Goal: Information Seeking & Learning: Understand process/instructions

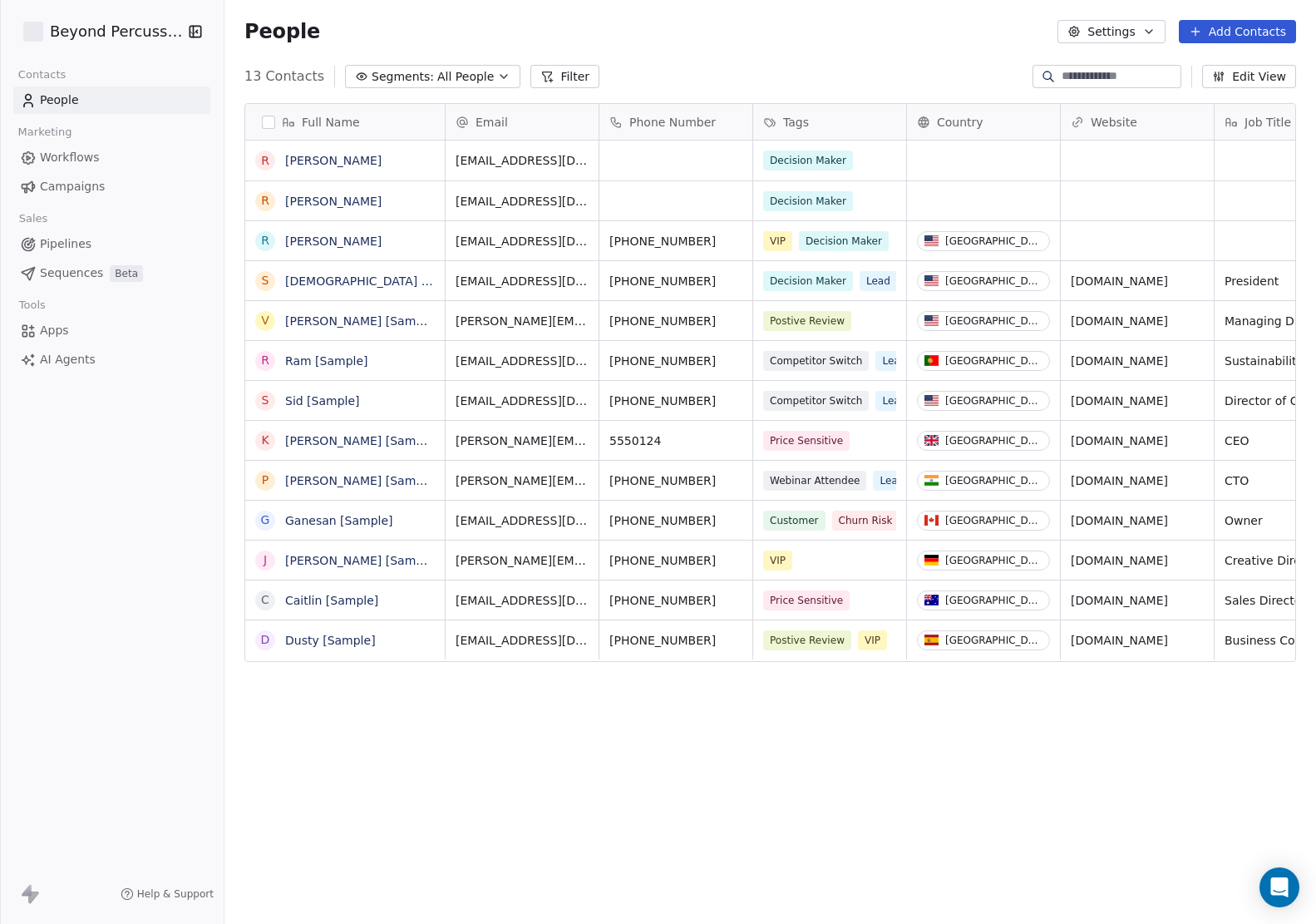
scroll to position [812, 1091]
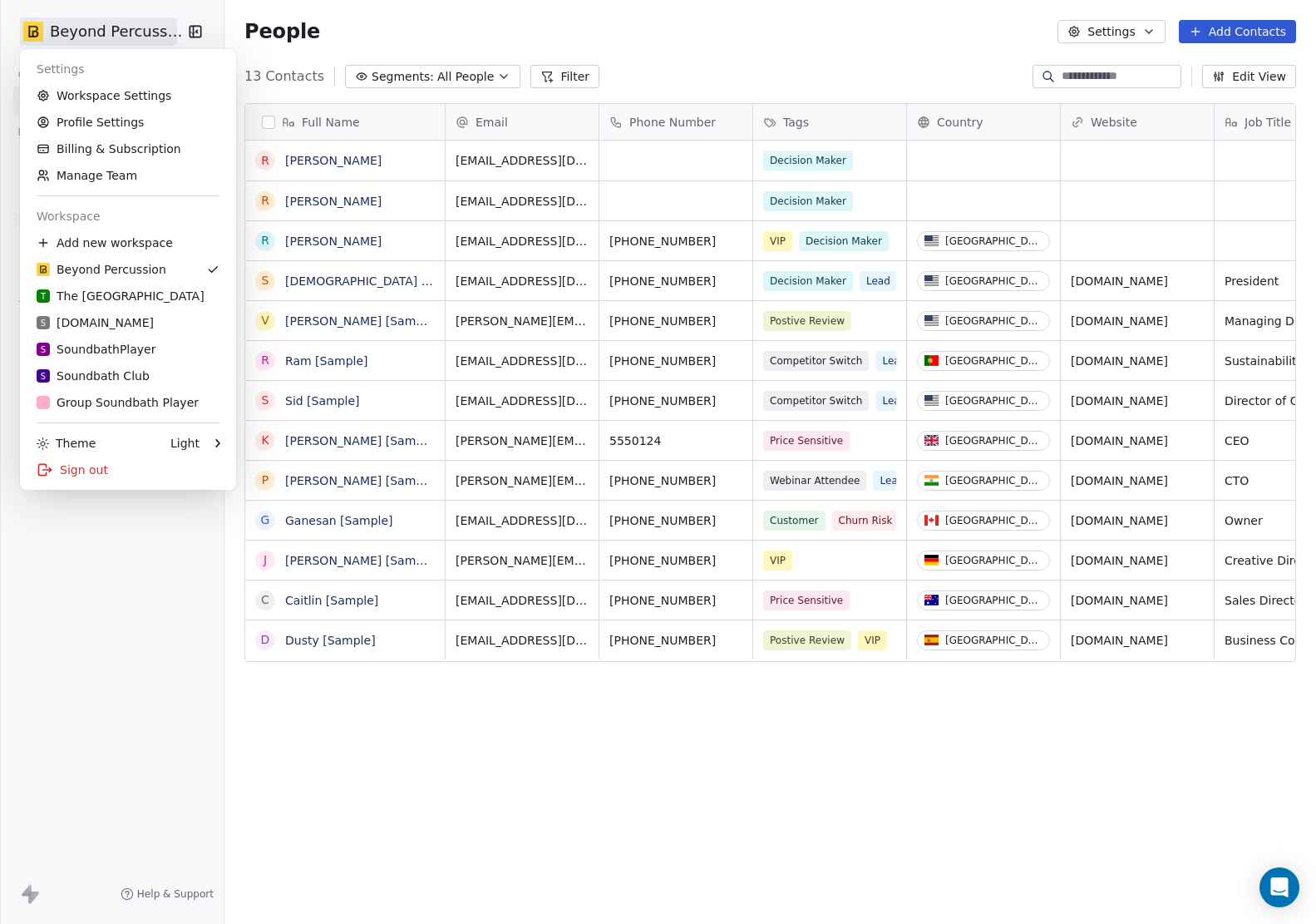
click at [104, 37] on html "Beyond Percussion Contacts People Marketing Workflows Campaigns Sales Pipelines…" at bounding box center [658, 462] width 1316 height 924
click at [114, 404] on div "Group Soundbath Player" at bounding box center [118, 403] width 162 height 17
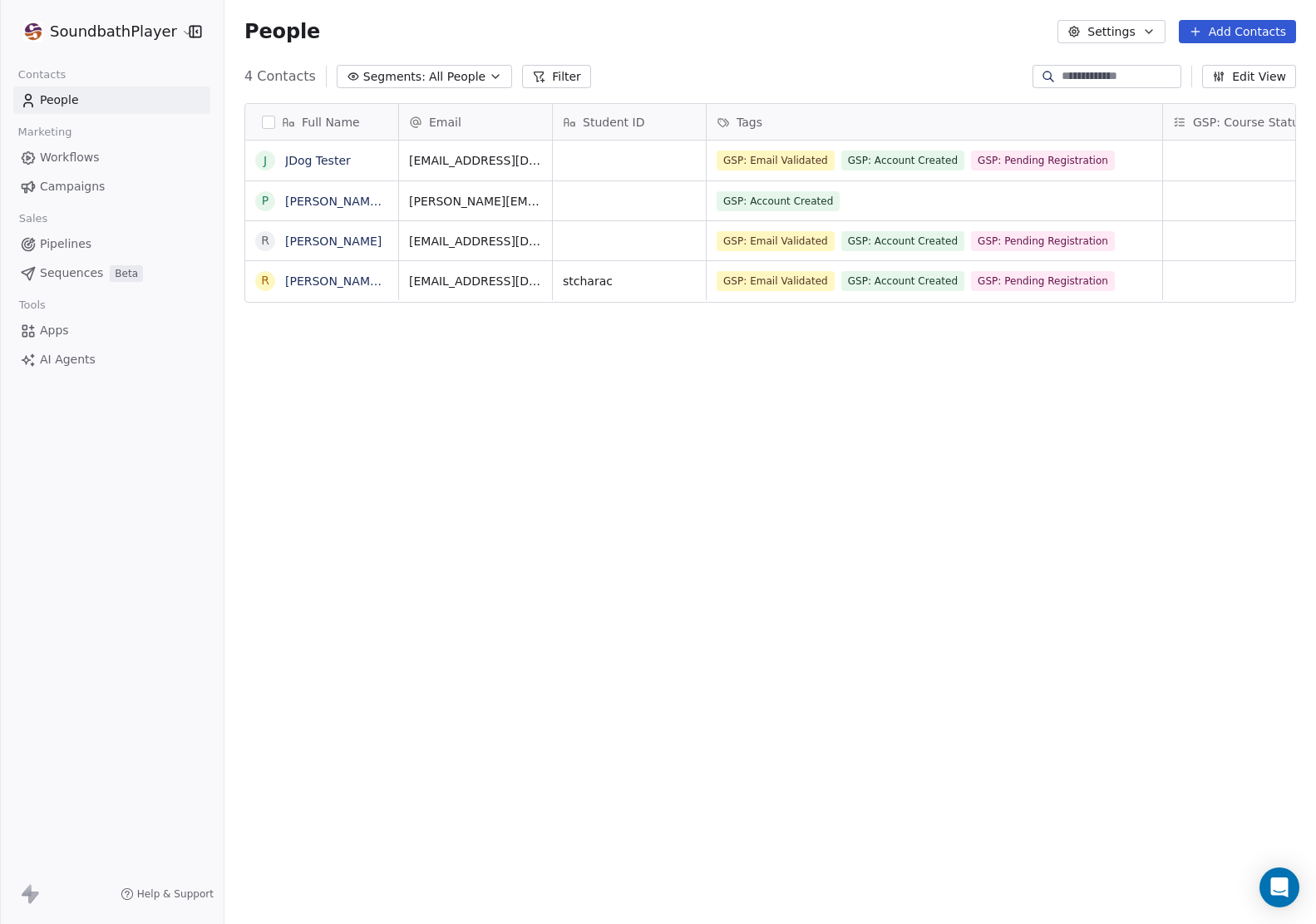
scroll to position [812, 1091]
click at [620, 47] on div "People Settings Add Contacts" at bounding box center [770, 31] width 1091 height 63
click at [1120, 32] on button "Settings" at bounding box center [1110, 31] width 107 height 23
click at [881, 43] on html "SoundbathPlayer Contacts People Marketing Workflows Campaigns Sales Pipelines S…" at bounding box center [658, 462] width 1316 height 924
click at [70, 319] on link "Apps" at bounding box center [111, 330] width 197 height 27
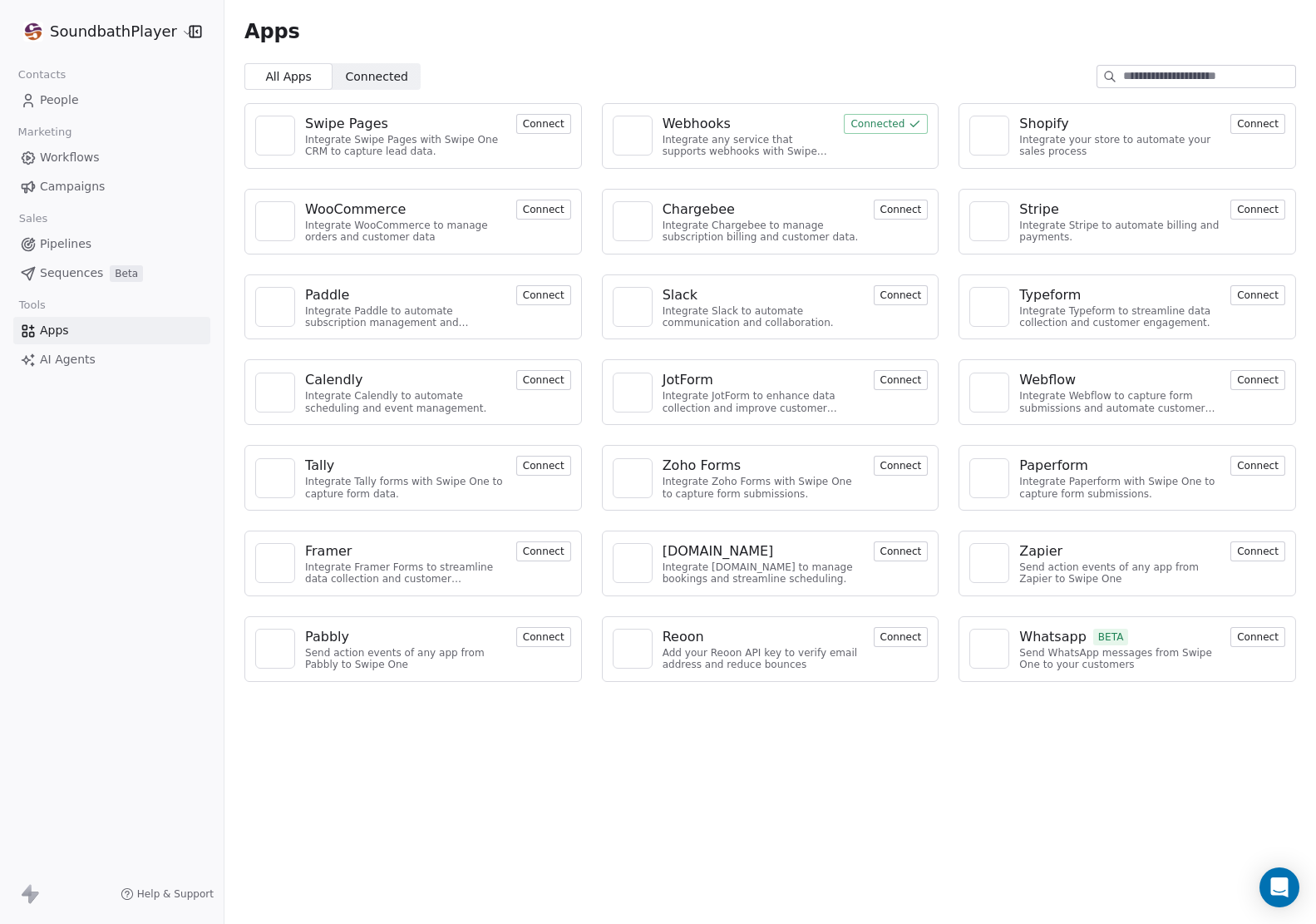
click at [617, 51] on div "Apps" at bounding box center [770, 31] width 1091 height 63
click at [580, 82] on div "All Apps All Apps Connected Connected" at bounding box center [770, 76] width 1091 height 27
click at [62, 364] on span "AI Agents" at bounding box center [68, 359] width 56 height 17
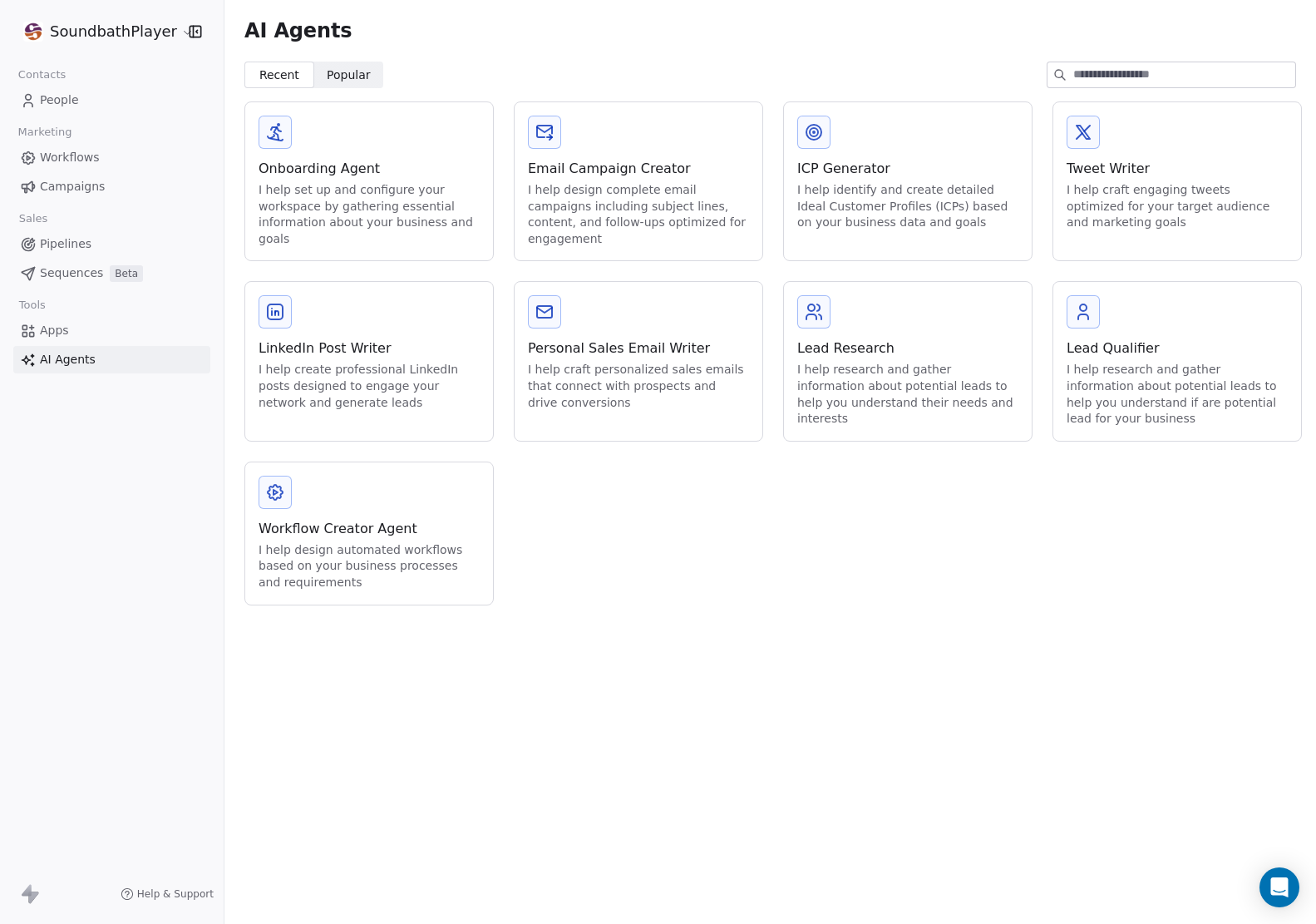
click at [68, 339] on link "Apps" at bounding box center [111, 330] width 197 height 27
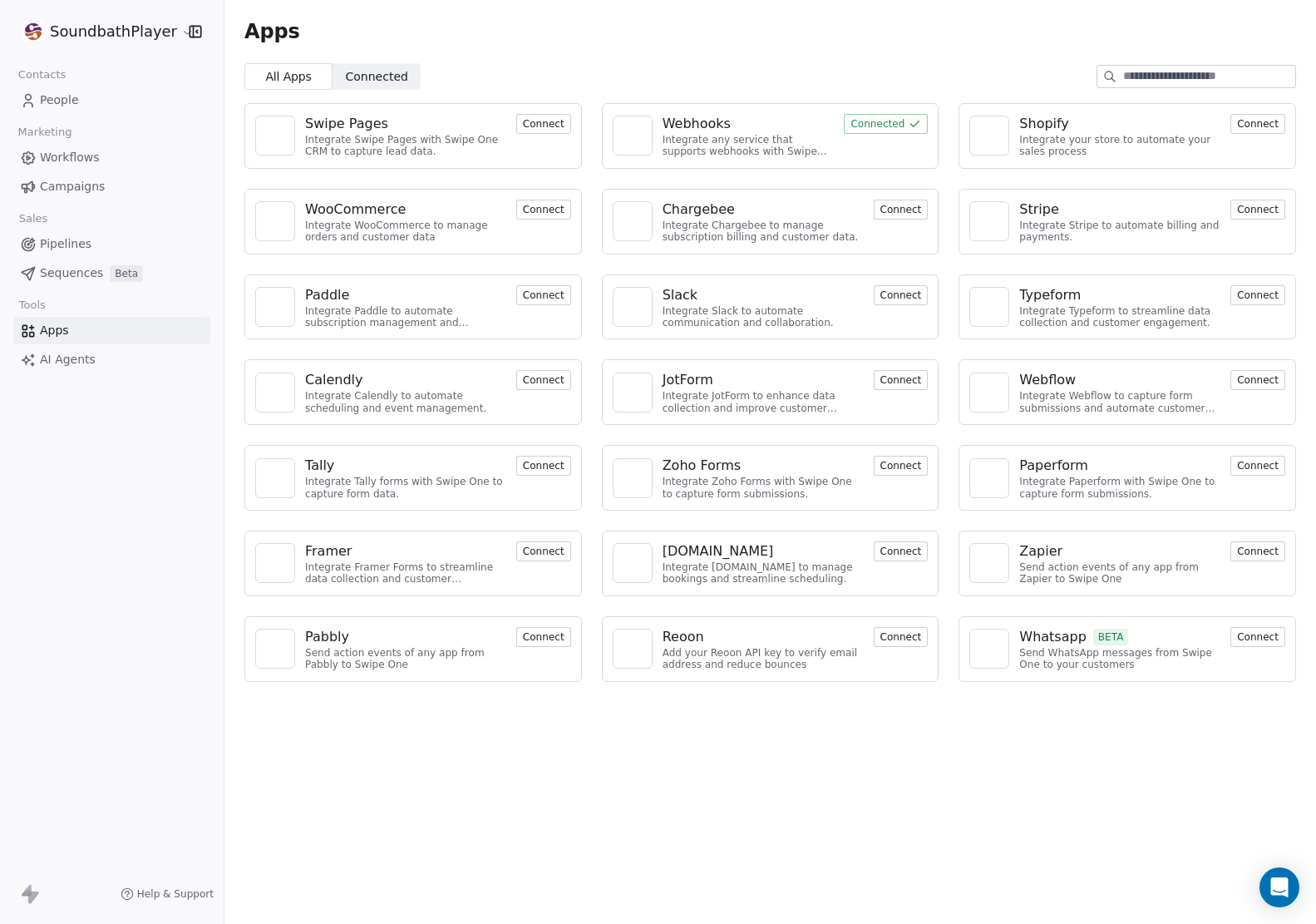
click at [79, 240] on span "Pipelines" at bounding box center [66, 244] width 52 height 17
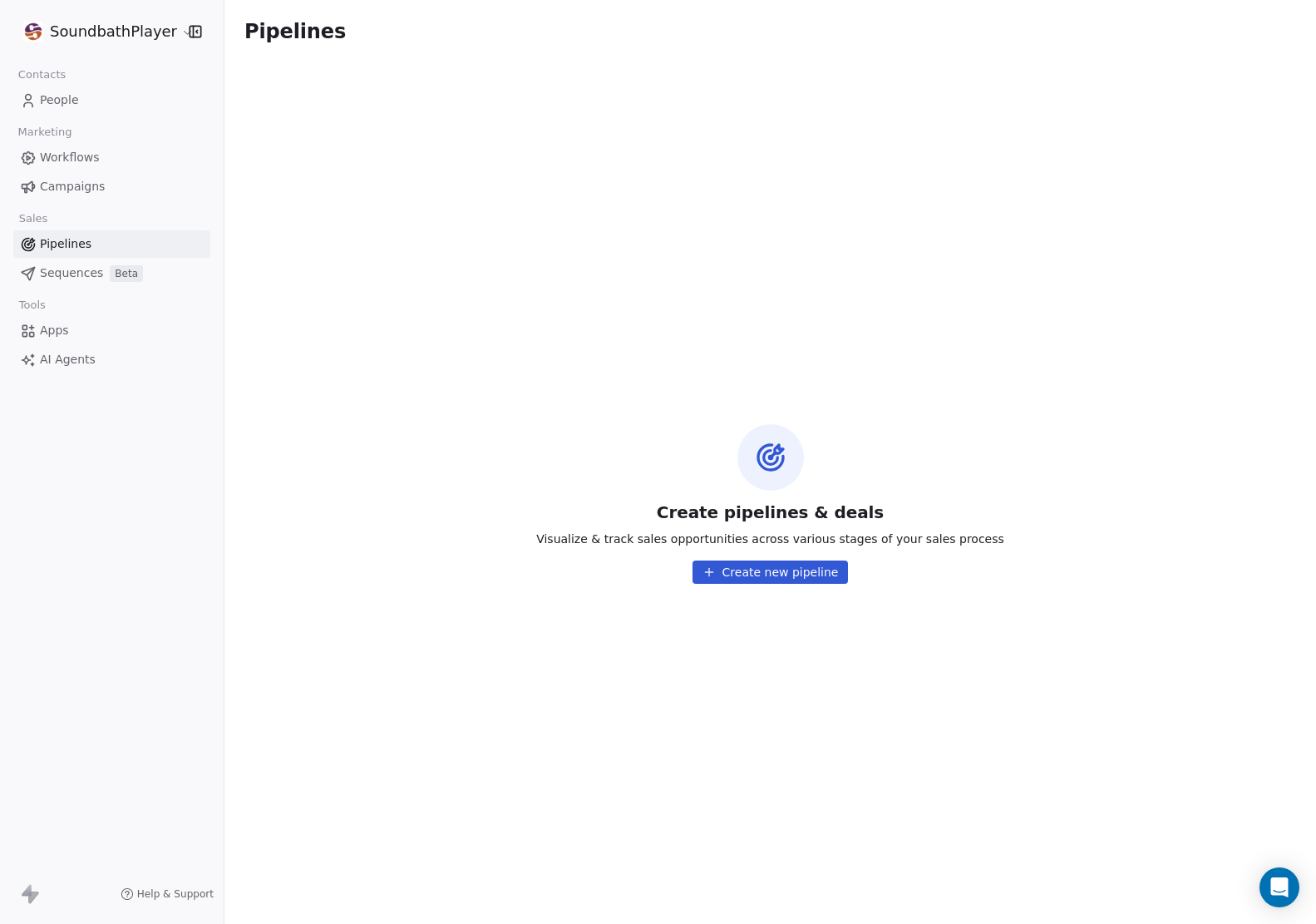
click at [82, 194] on span "Campaigns" at bounding box center [72, 186] width 65 height 17
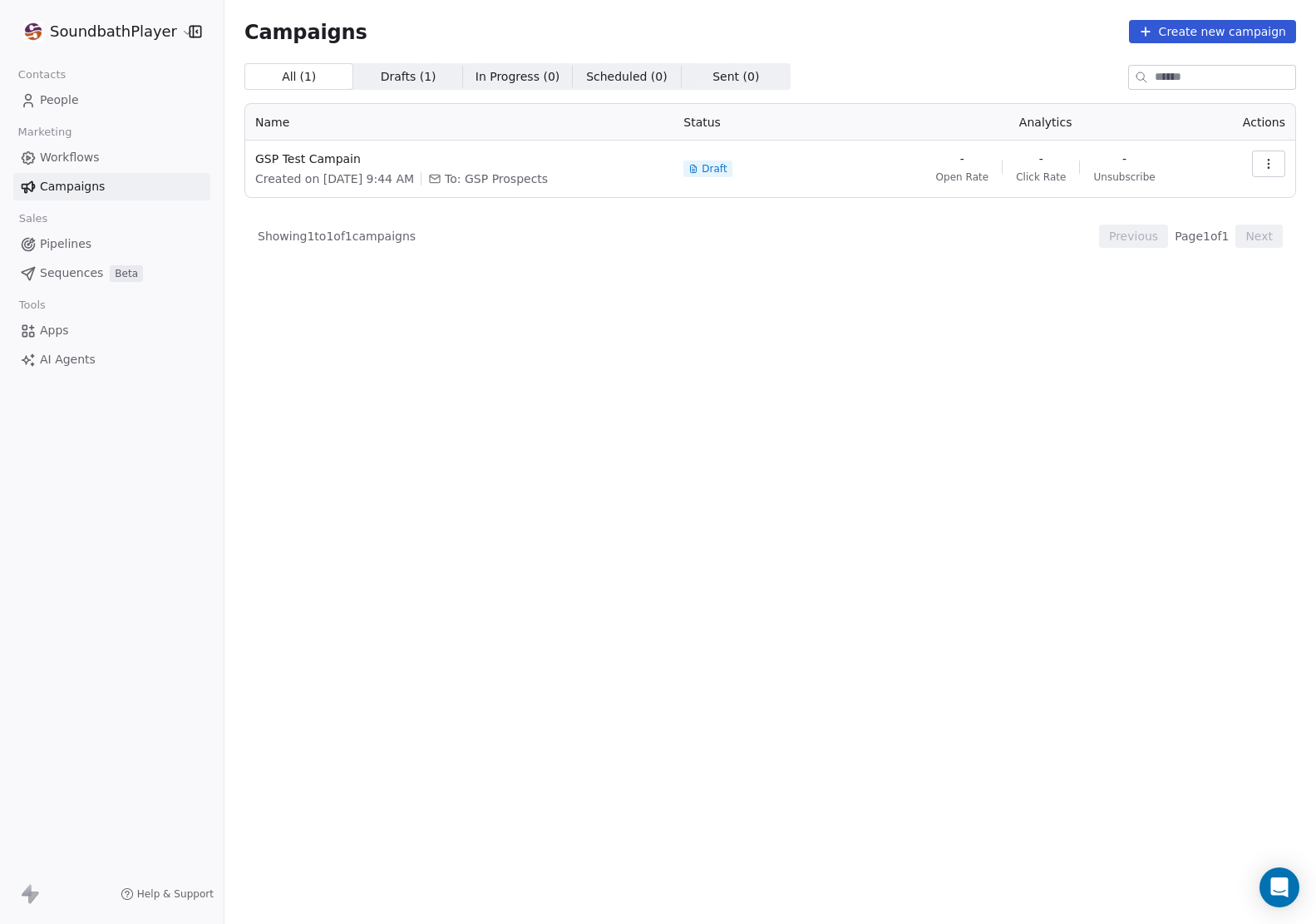
click at [82, 160] on span "Workflows" at bounding box center [70, 157] width 60 height 17
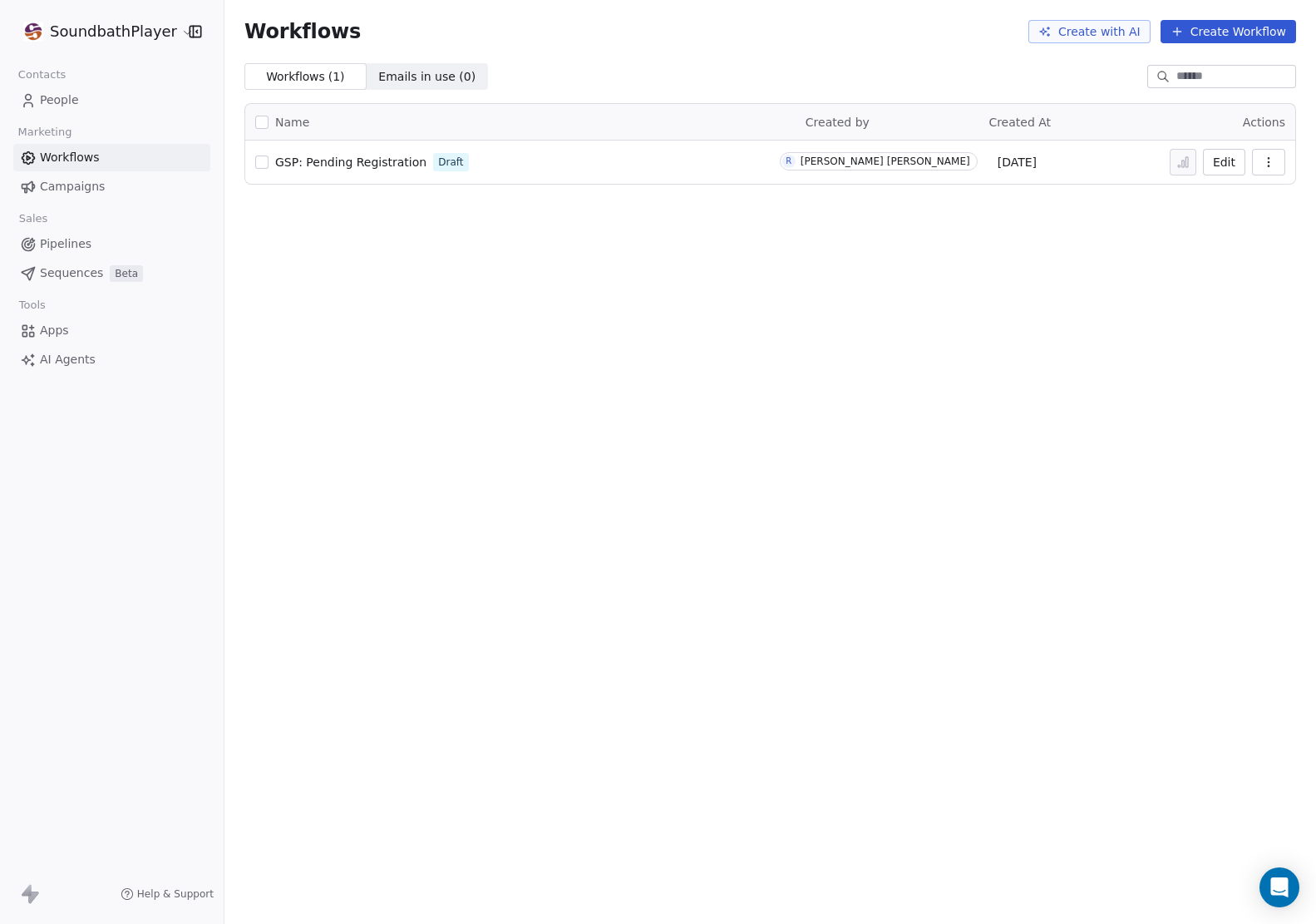
click at [82, 112] on link "People" at bounding box center [111, 100] width 197 height 27
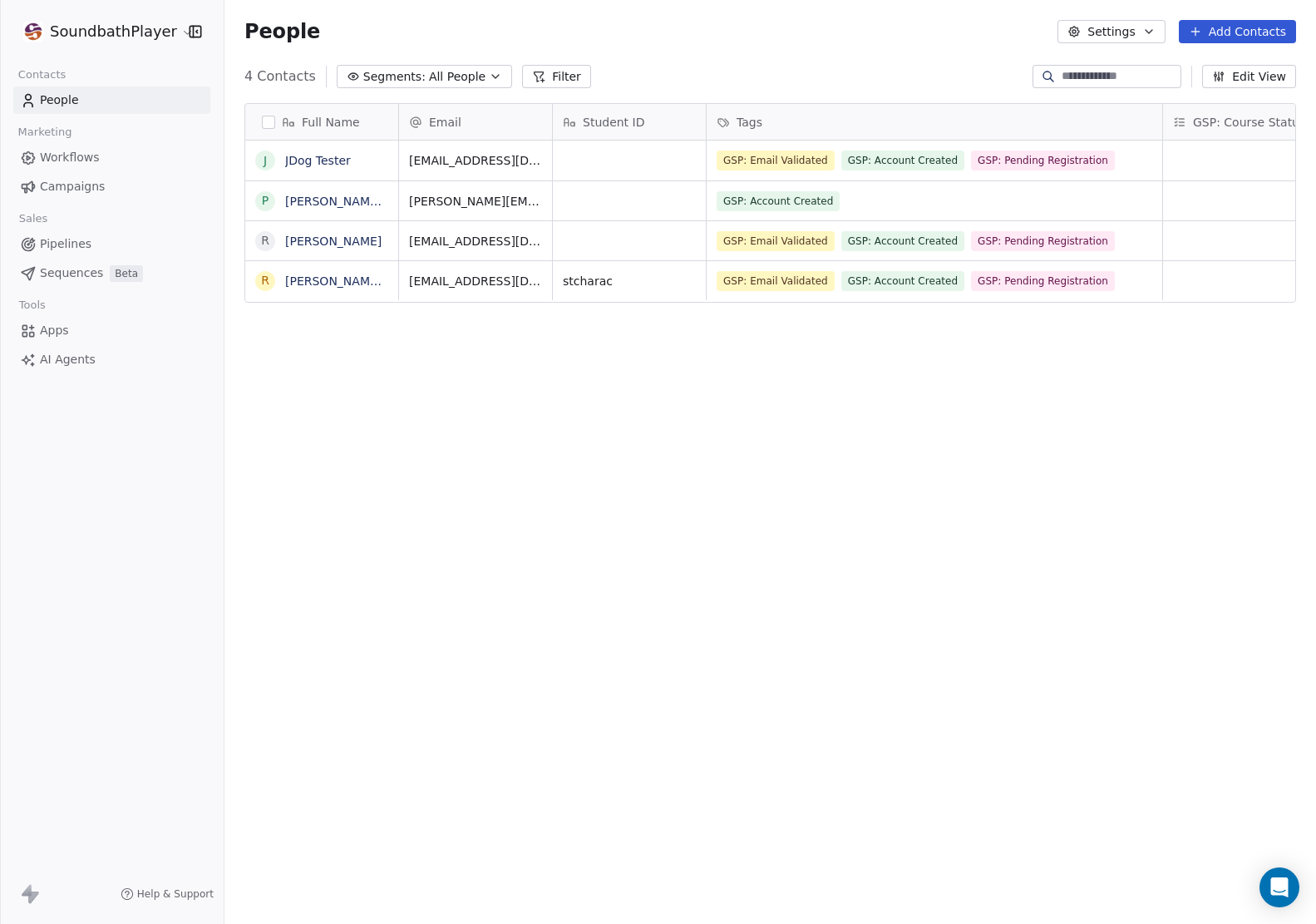
scroll to position [812, 1091]
click at [33, 896] on icon at bounding box center [34, 897] width 10 height 12
click at [163, 889] on span "Help & Support" at bounding box center [175, 893] width 77 height 13
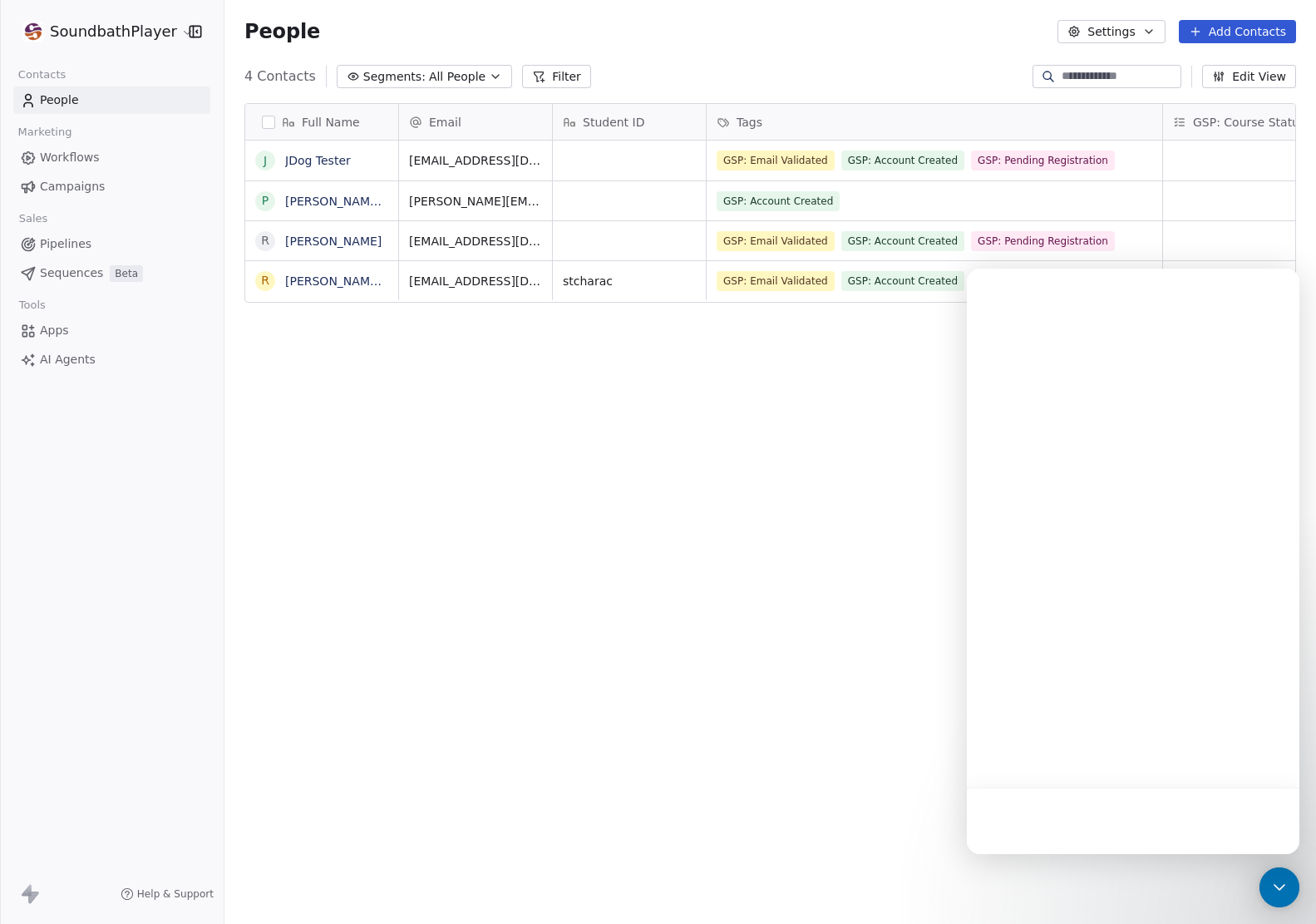
scroll to position [0, 0]
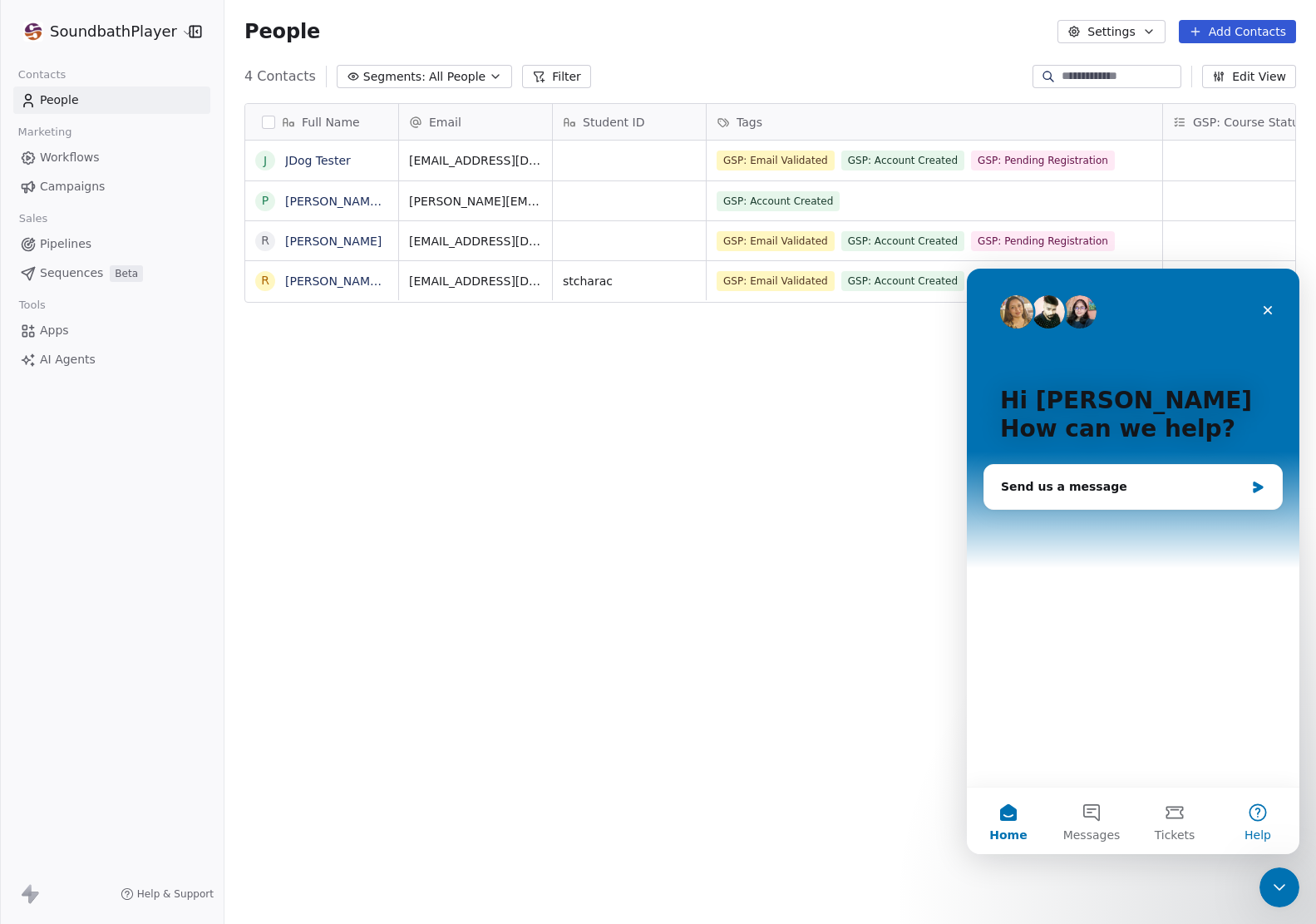
click at [1262, 811] on button "Help" at bounding box center [1257, 820] width 83 height 67
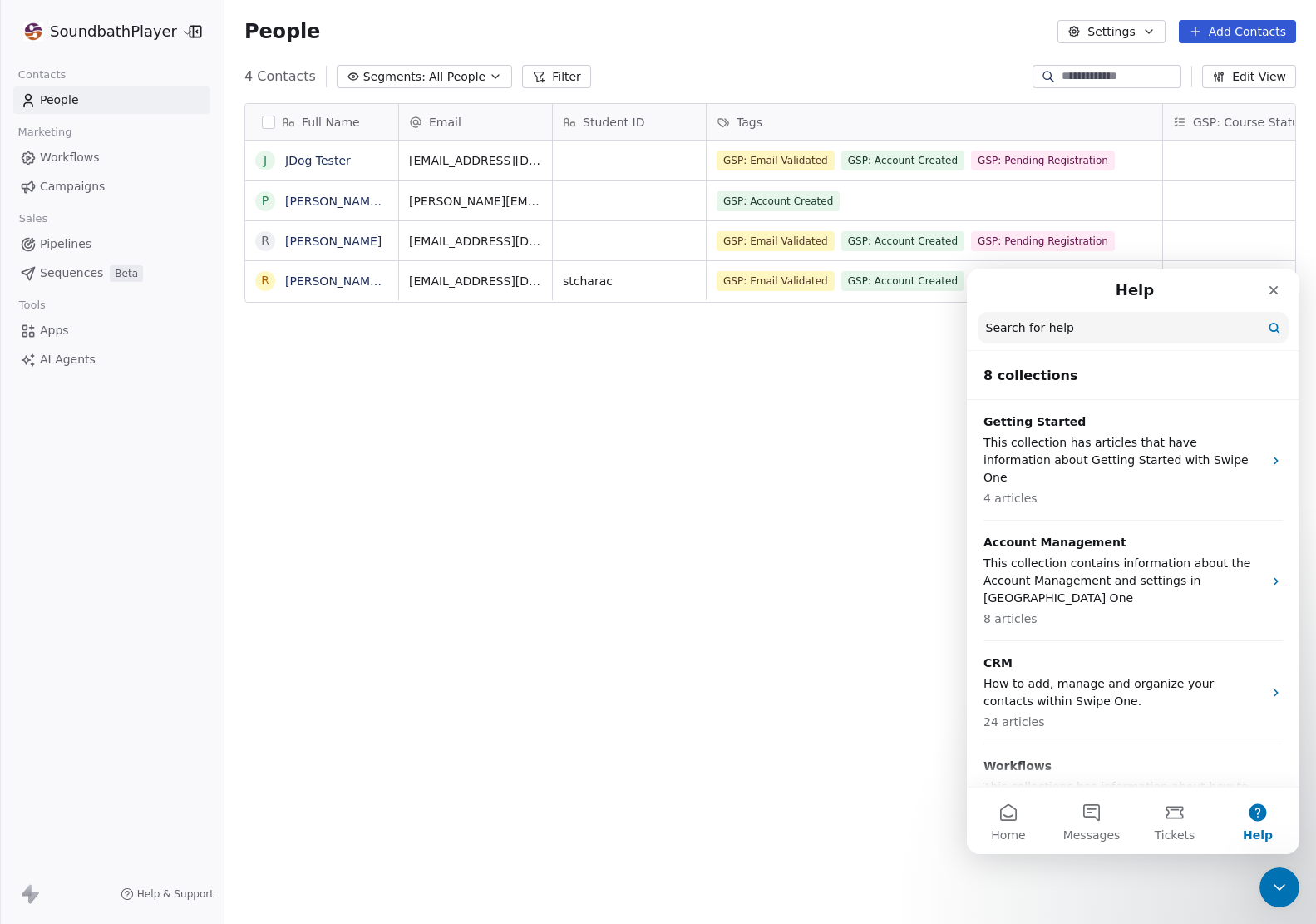
click at [1069, 332] on input "Search for help" at bounding box center [1132, 328] width 311 height 32
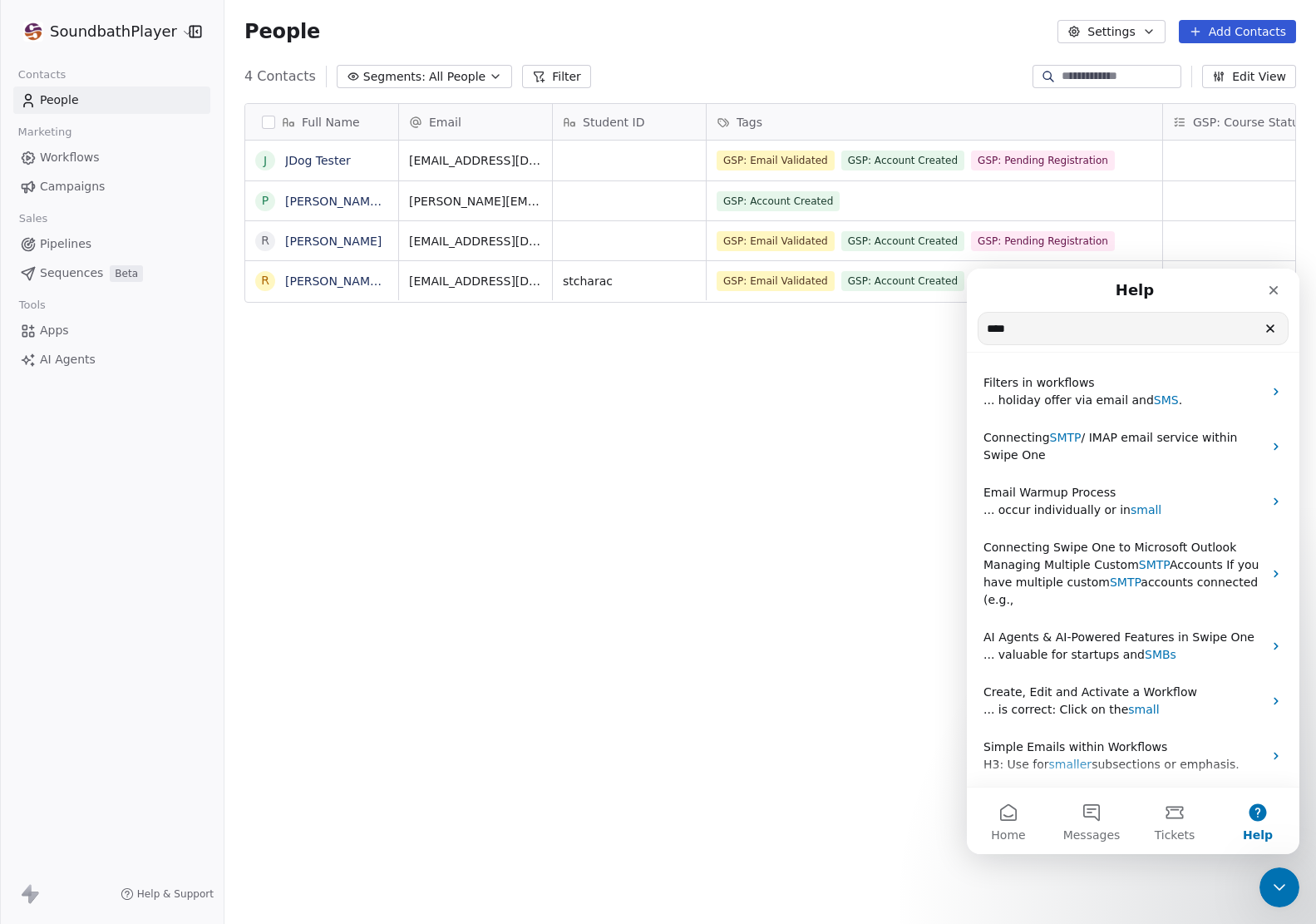
type input "****"
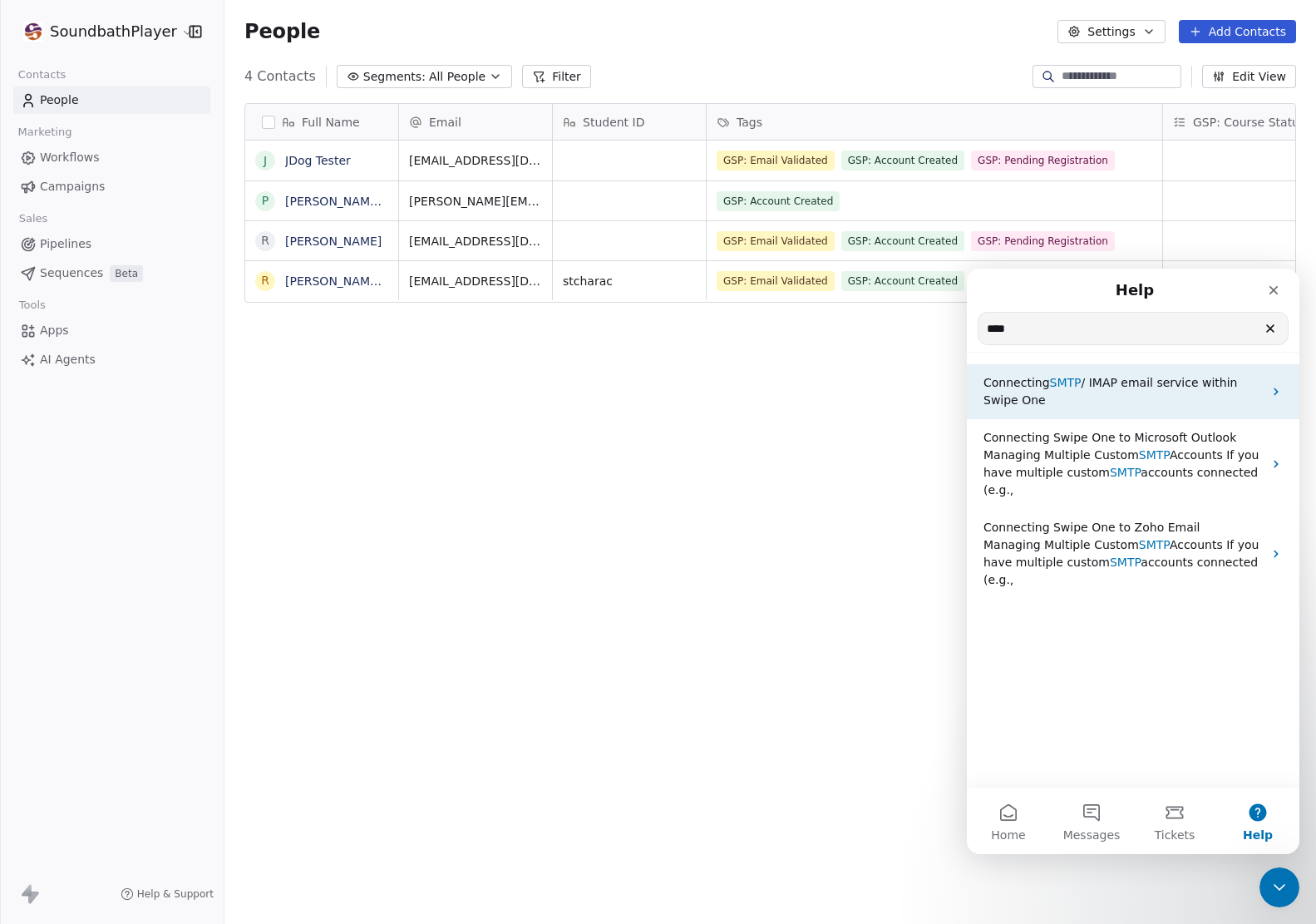
click at [1055, 405] on p "Connecting SMTP / IMAP email service within [GEOGRAPHIC_DATA] One" at bounding box center [1123, 392] width 280 height 35
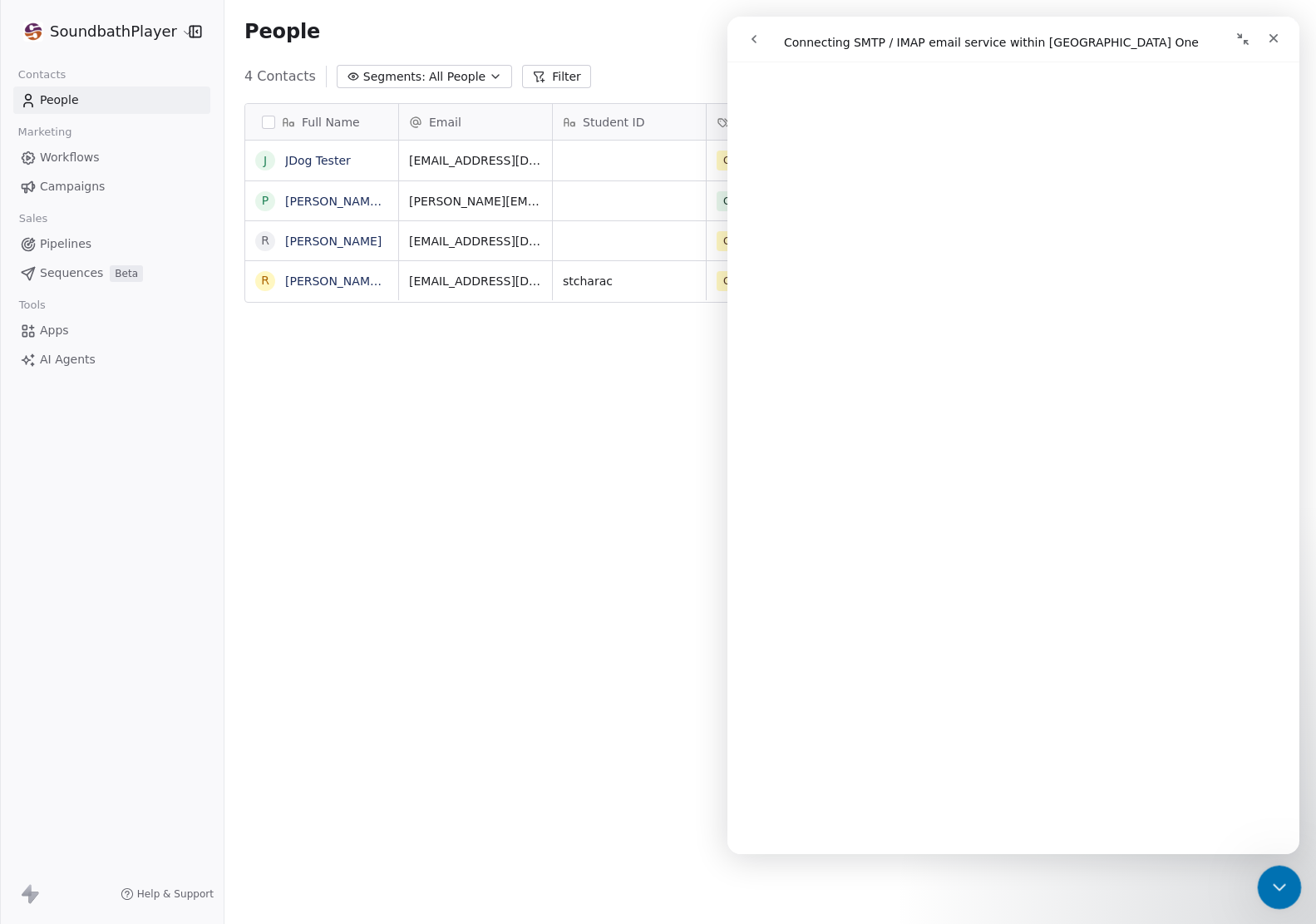
click at [1283, 883] on icon "Close Intercom Messenger" at bounding box center [1277, 885] width 20 height 20
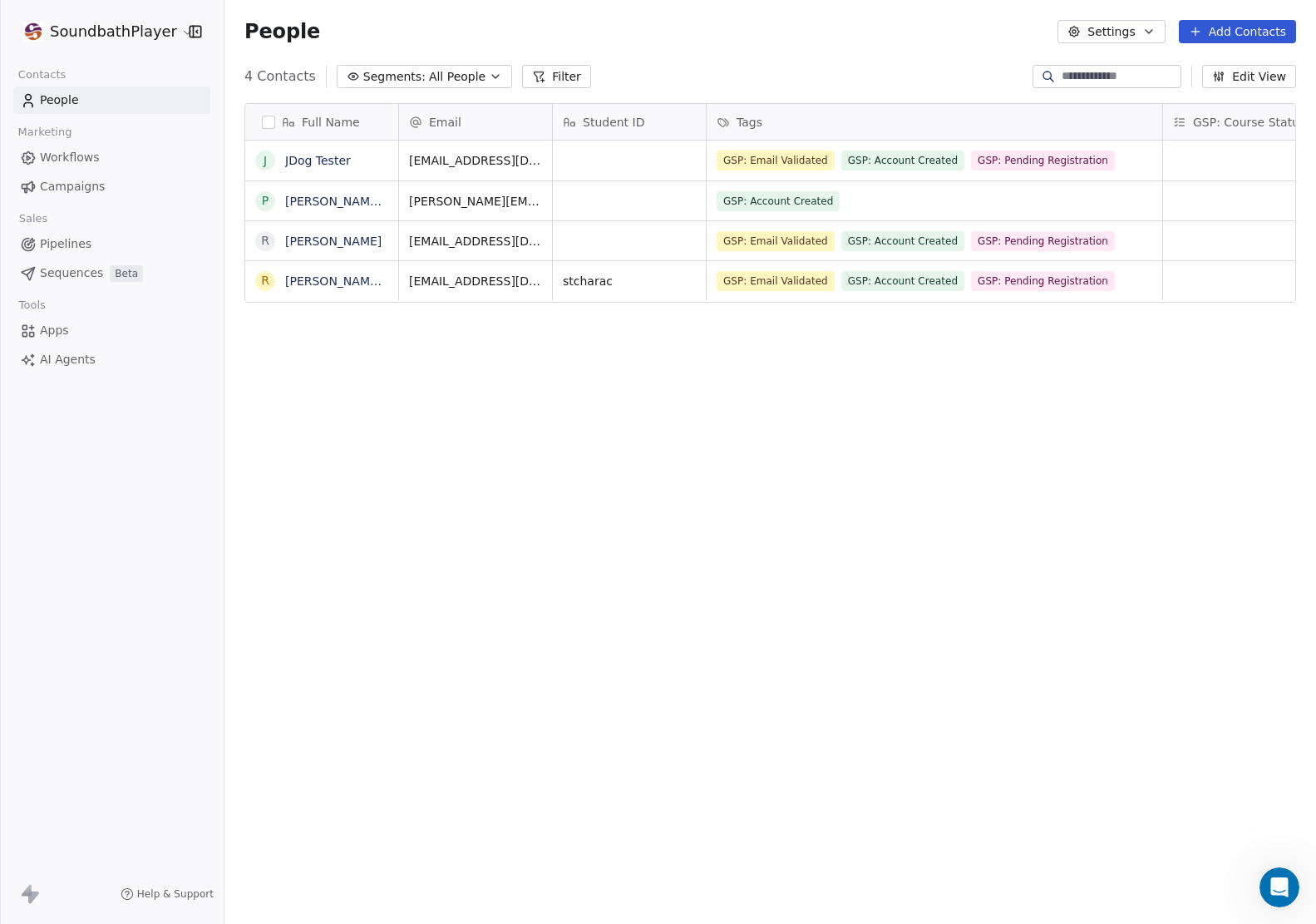
click at [999, 573] on div "Full Name J JDog Tester p [PERSON_NAME][EMAIL_ADDRESS][PERSON_NAME][DOMAIN_NAME…" at bounding box center [770, 496] width 1091 height 813
click at [725, 48] on div "People Settings Add Contacts" at bounding box center [770, 31] width 1091 height 63
